Goal: Information Seeking & Learning: Learn about a topic

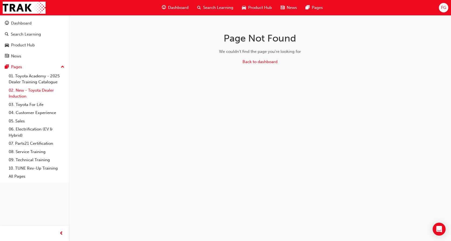
click at [35, 89] on link "02. New - Toyota Dealer Induction" at bounding box center [36, 93] width 60 height 14
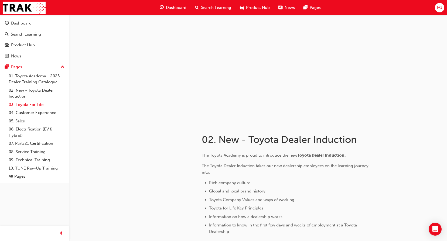
click at [35, 105] on link "03. Toyota For Life" at bounding box center [36, 105] width 60 height 8
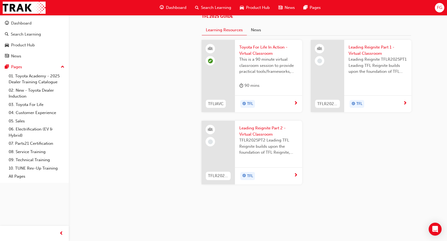
scroll to position [578, 0]
click at [22, 35] on div "Search Learning" at bounding box center [26, 34] width 30 height 6
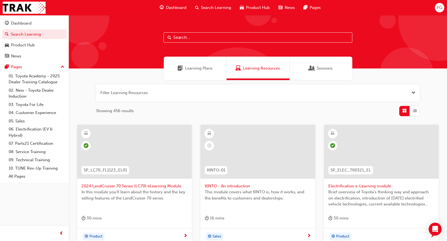
click at [190, 71] on span "Learning Plans" at bounding box center [199, 68] width 28 height 6
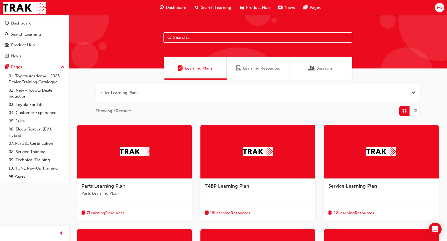
click at [256, 68] on span "Learning Resources" at bounding box center [261, 68] width 37 height 6
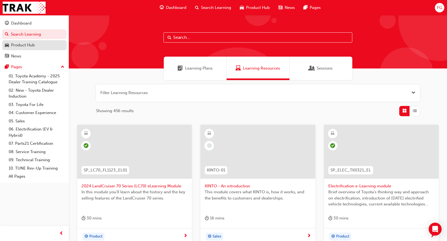
click at [30, 47] on div "Product Hub" at bounding box center [23, 45] width 24 height 6
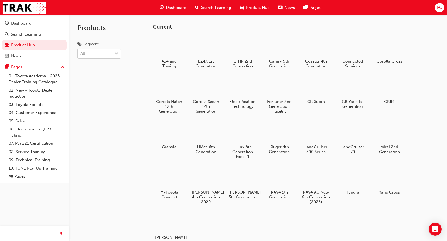
click at [114, 54] on div at bounding box center [116, 54] width 8 height 10
click at [81, 54] on input "Segment All" at bounding box center [80, 53] width 1 height 5
click at [97, 125] on div "Utes/Vans" at bounding box center [98, 129] width 43 height 11
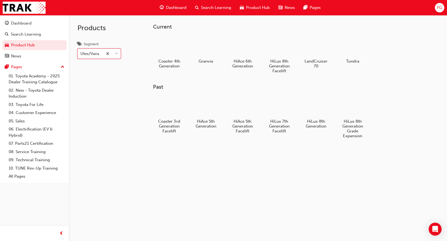
click at [285, 8] on span "News" at bounding box center [289, 8] width 10 height 6
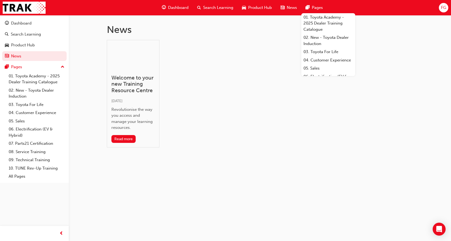
click at [313, 6] on span "Pages" at bounding box center [317, 8] width 11 height 6
